Goal: Transaction & Acquisition: Obtain resource

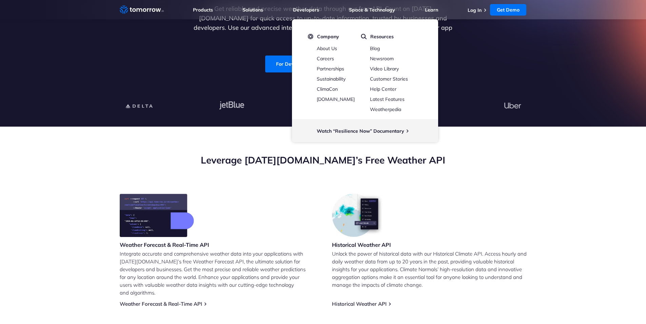
scroll to position [203, 0]
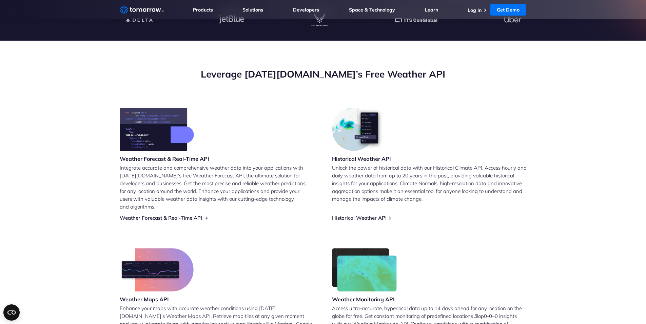
click at [165, 215] on link "Weather Forecast & Real-Time API" at bounding box center [161, 218] width 82 height 6
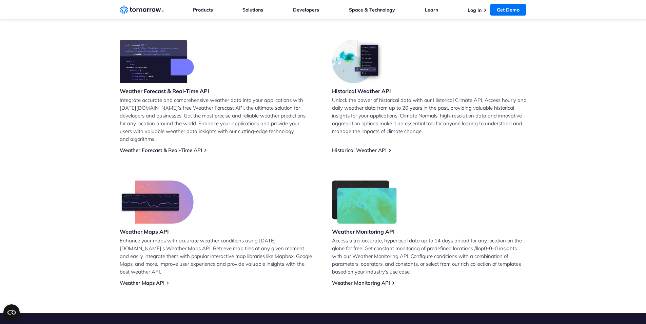
scroll to position [509, 0]
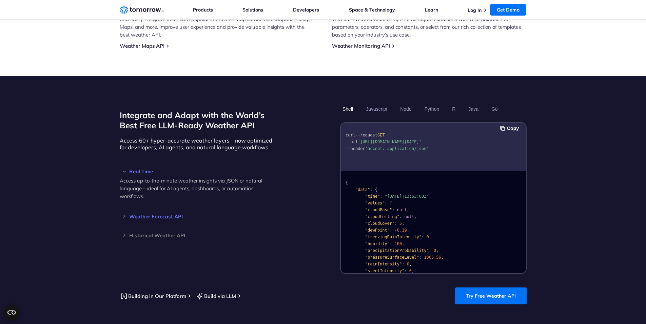
click at [141, 214] on h3 "Weather Forecast API" at bounding box center [198, 216] width 156 height 5
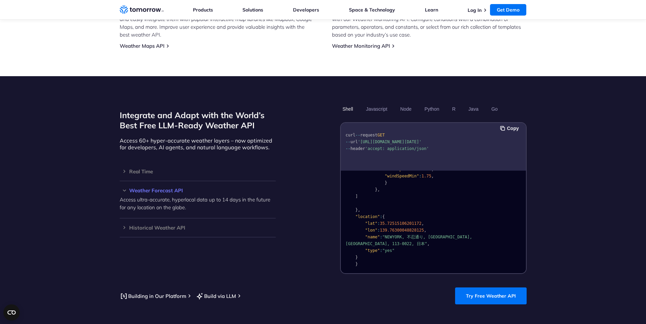
scroll to position [543, 0]
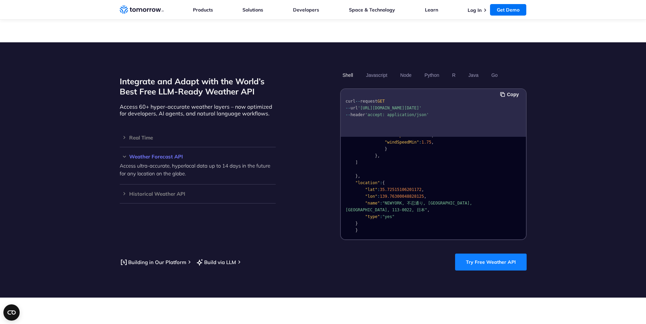
click at [489, 254] on link "Try Free Weather API" at bounding box center [491, 262] width 72 height 17
